Goal: Information Seeking & Learning: Understand process/instructions

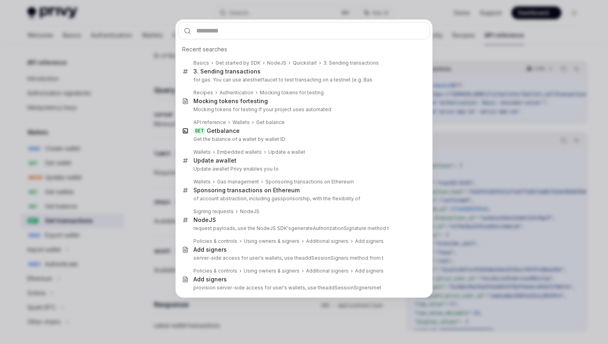
scroll to position [26, 0]
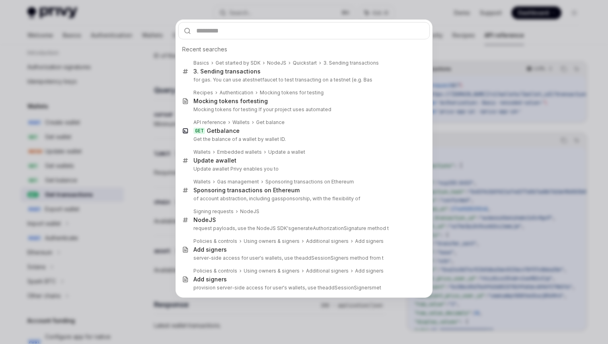
type input "**********"
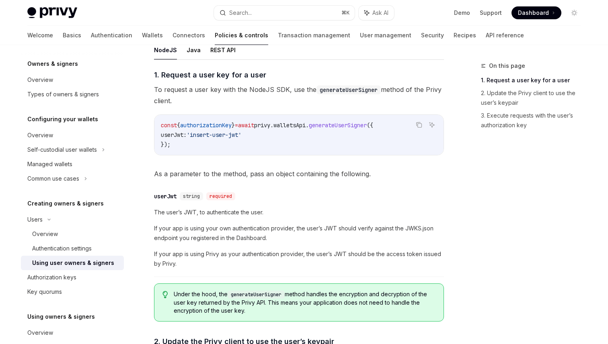
scroll to position [379, 0]
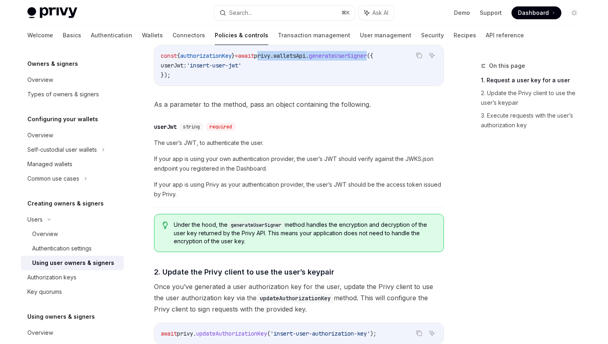
drag, startPoint x: 273, startPoint y: 55, endPoint x: 389, endPoint y: 53, distance: 115.4
click at [373, 53] on span "const { authorizationKey } = await privy . [GEOGRAPHIC_DATA] . generateUserSign…" at bounding box center [267, 55] width 212 height 7
copy span "privy . [GEOGRAPHIC_DATA] . generateUserSigner"
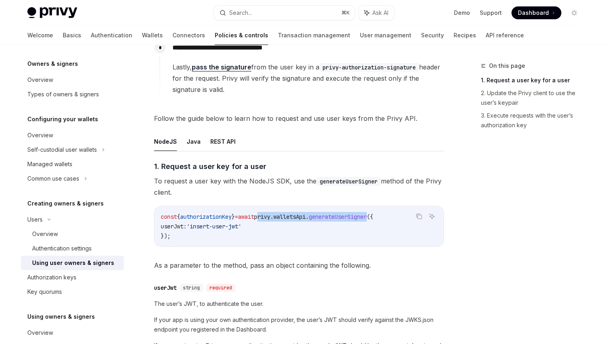
scroll to position [221, 0]
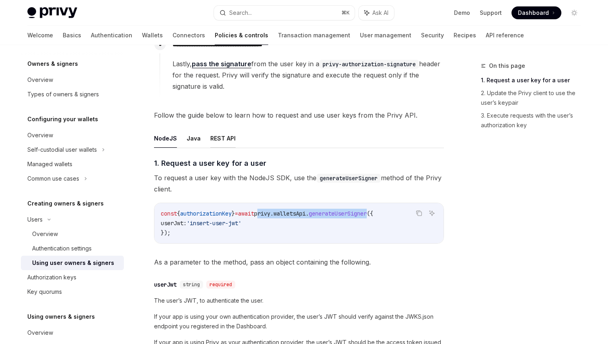
click at [225, 138] on button "REST API" at bounding box center [222, 138] width 25 height 19
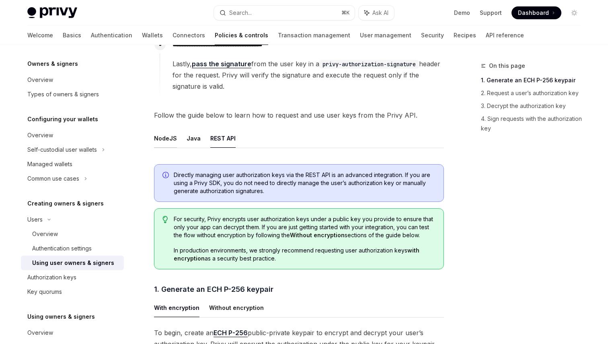
click at [164, 138] on button "NodeJS" at bounding box center [165, 138] width 23 height 19
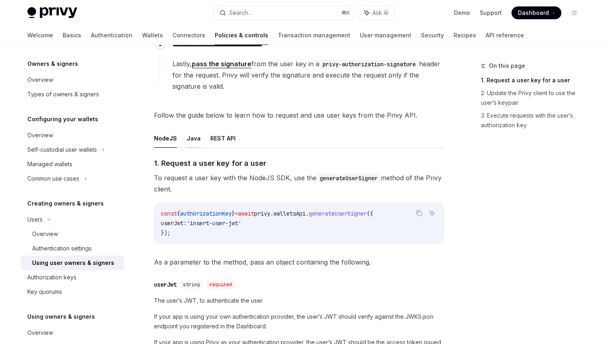
click at [187, 143] on button "Java" at bounding box center [194, 138] width 14 height 19
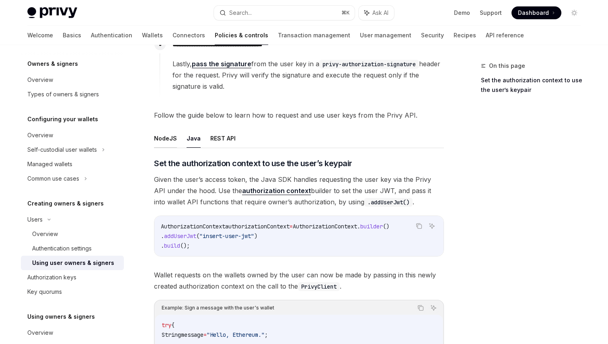
click at [169, 140] on button "NodeJS" at bounding box center [165, 138] width 23 height 19
type textarea "*"
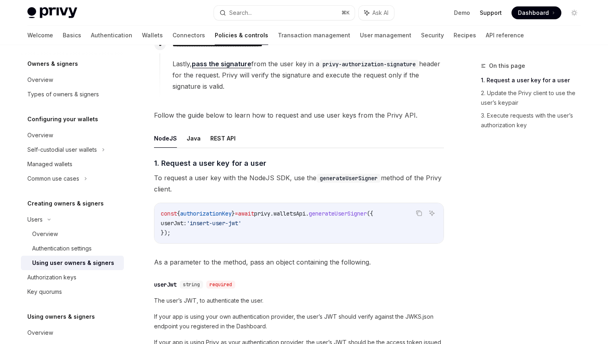
click at [486, 11] on link "Support" at bounding box center [491, 13] width 22 height 8
